Goal: Transaction & Acquisition: Download file/media

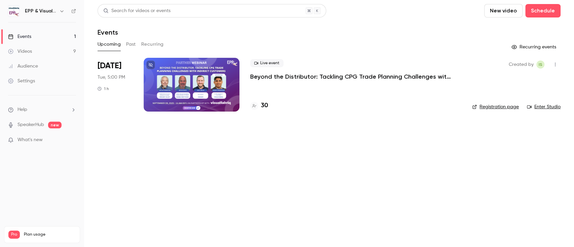
click at [191, 72] on div at bounding box center [192, 85] width 96 height 54
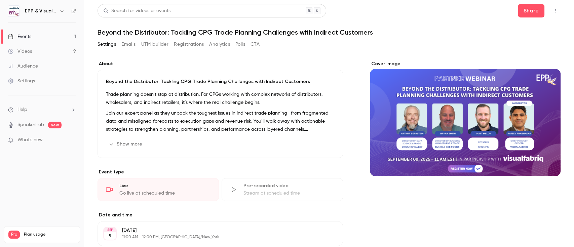
click at [195, 45] on button "Registrations" at bounding box center [189, 44] width 30 height 11
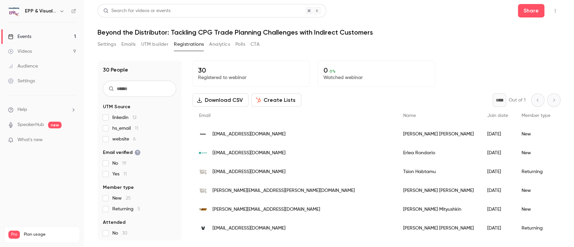
click at [223, 100] on button "Download CSV" at bounding box center [220, 99] width 56 height 13
click at [206, 104] on button "Download CSV" at bounding box center [220, 99] width 56 height 13
